Goal: Information Seeking & Learning: Check status

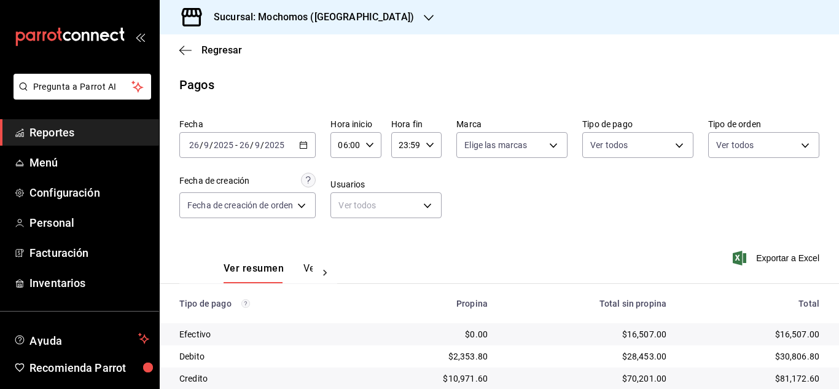
scroll to position [123, 0]
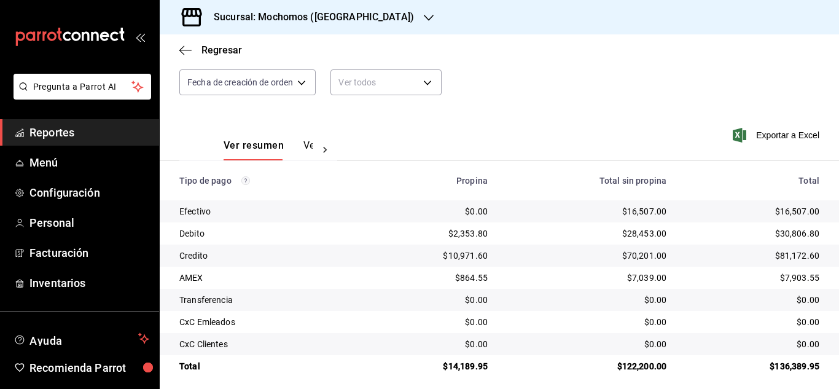
click at [85, 140] on span "Reportes" at bounding box center [89, 132] width 120 height 17
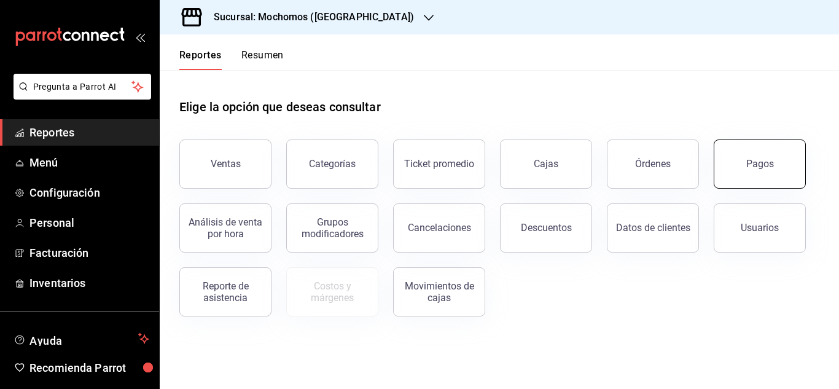
click at [761, 171] on button "Pagos" at bounding box center [760, 163] width 92 height 49
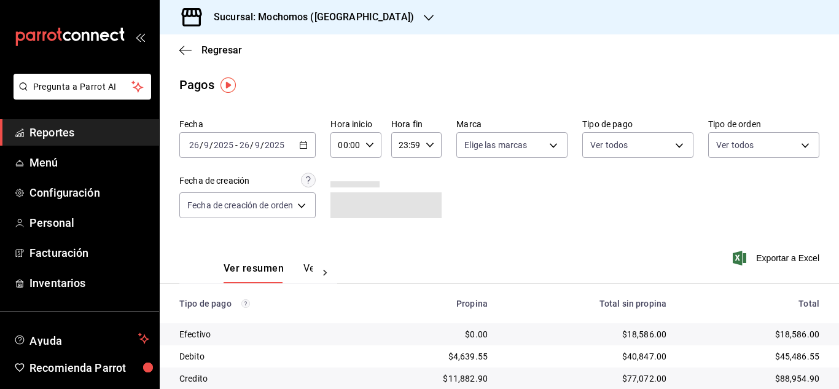
click at [367, 139] on div "00:00 Hora inicio" at bounding box center [355, 145] width 50 height 26
click at [350, 163] on button "06" at bounding box center [345, 169] width 20 height 25
click at [532, 214] on div at bounding box center [419, 194] width 839 height 389
click at [367, 142] on icon "button" at bounding box center [370, 145] width 9 height 9
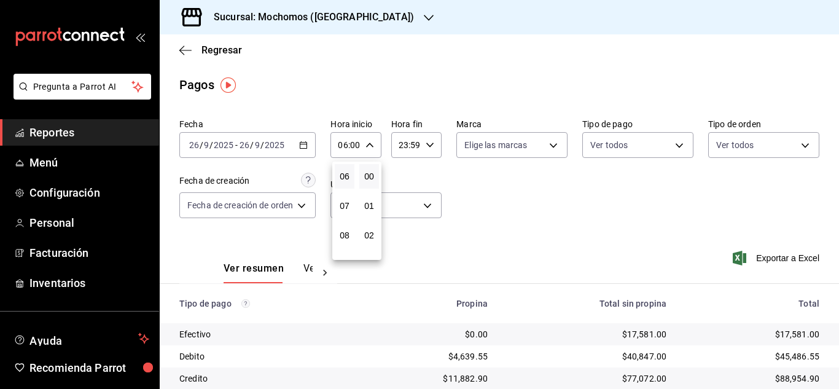
scroll to position [115, 0]
click at [345, 205] on span "05" at bounding box center [344, 208] width 5 height 10
click at [587, 222] on div at bounding box center [419, 194] width 839 height 389
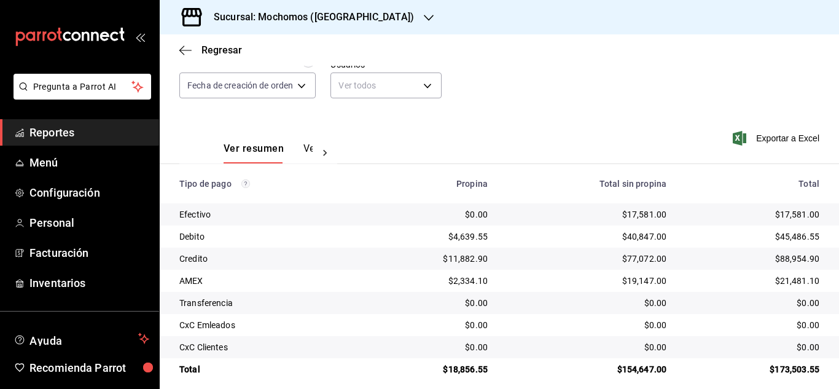
scroll to position [131, 0]
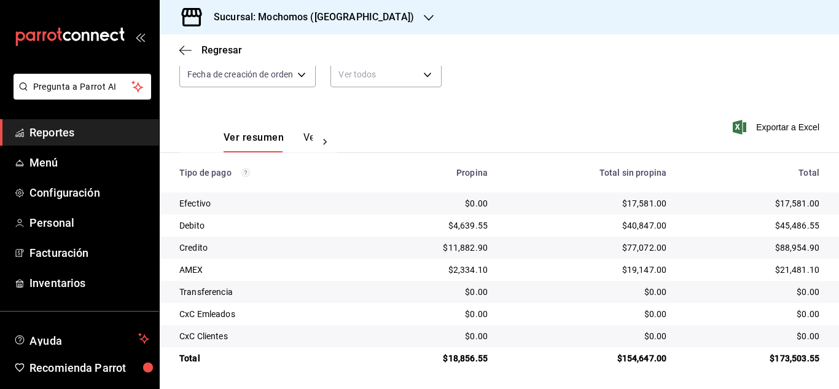
click at [515, 112] on div "Ver resumen Ver pagos Exportar a Excel" at bounding box center [499, 134] width 679 height 65
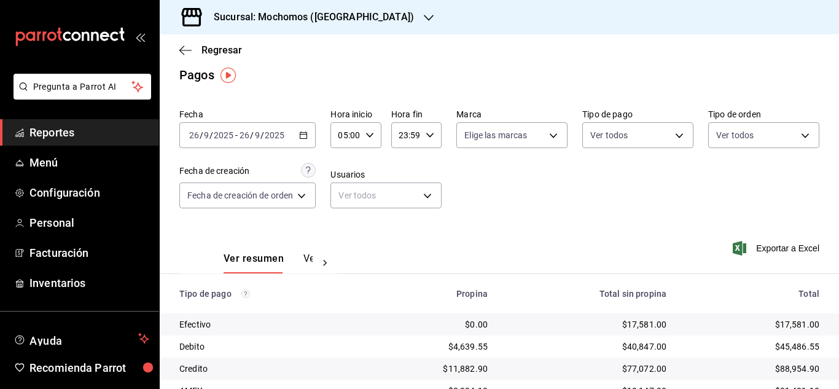
scroll to position [0, 0]
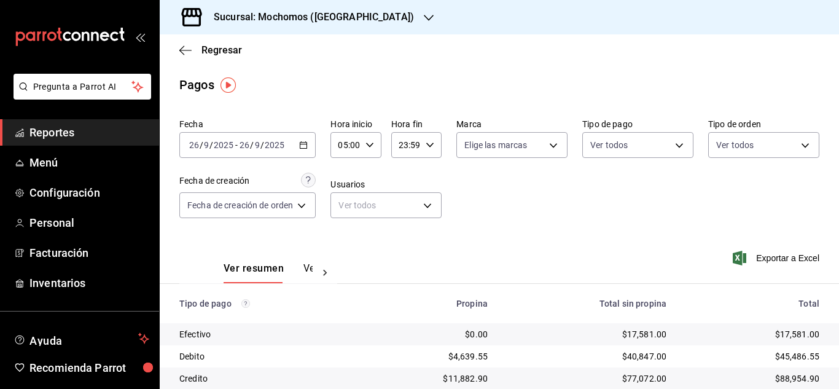
click at [373, 144] on icon "button" at bounding box center [370, 145] width 9 height 9
click at [344, 207] on span "06" at bounding box center [344, 206] width 5 height 10
type input "06:00"
click at [529, 212] on div at bounding box center [419, 194] width 839 height 389
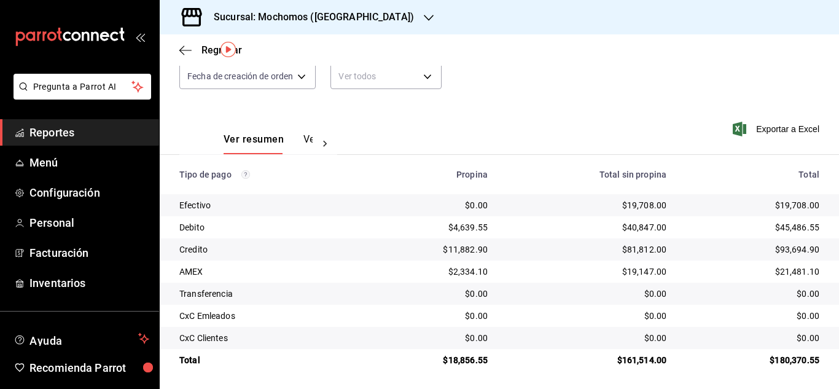
scroll to position [131, 0]
